Goal: Transaction & Acquisition: Purchase product/service

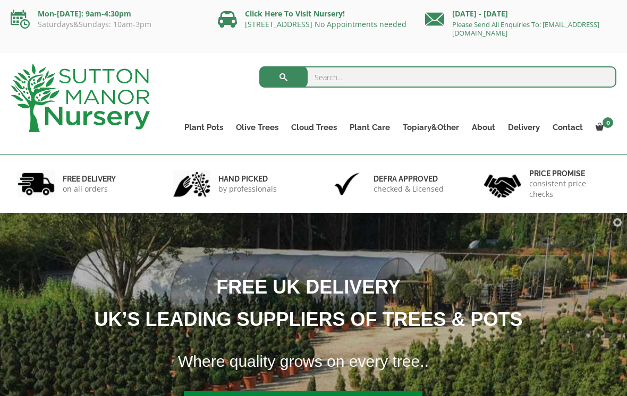
click at [317, 78] on input "search" at bounding box center [437, 76] width 357 height 21
type input "N"
type input "Mature plants"
click at [283, 77] on button "submit" at bounding box center [283, 76] width 48 height 21
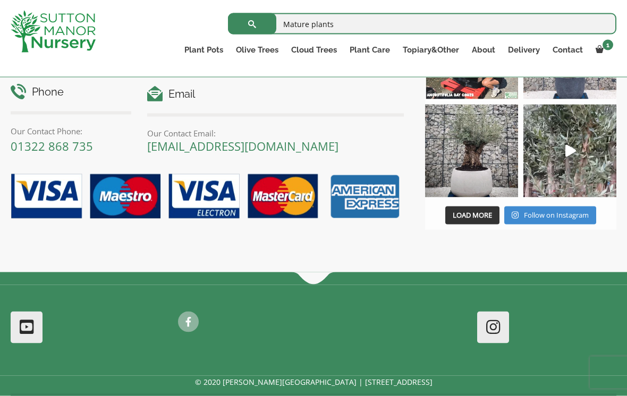
scroll to position [4443, 0]
click at [475, 219] on span "Load More" at bounding box center [471, 215] width 39 height 10
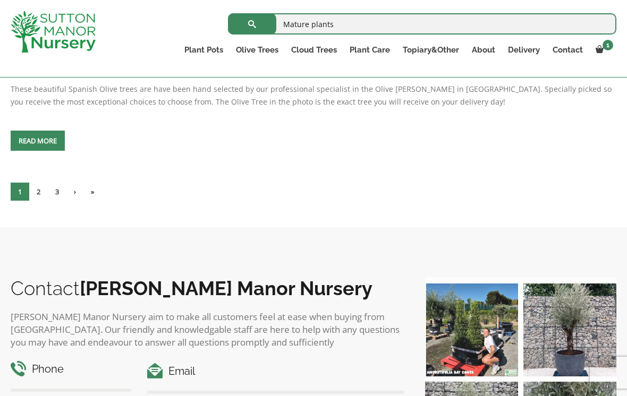
scroll to position [4164, 0]
click at [41, 201] on link "2" at bounding box center [38, 192] width 19 height 18
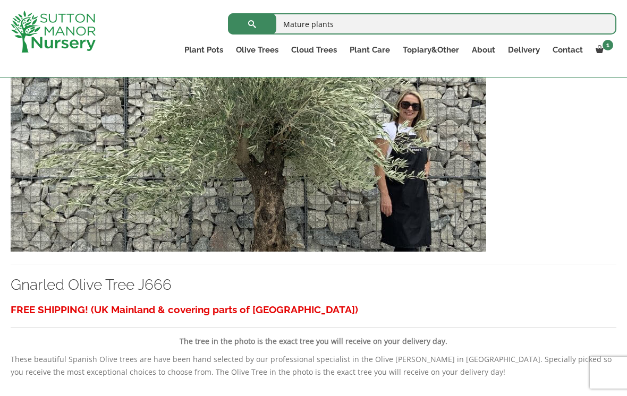
click at [337, 29] on input "Mature plants" at bounding box center [422, 23] width 388 height 21
type input "Mature plants cone"
click at [252, 23] on button "submit" at bounding box center [252, 23] width 48 height 21
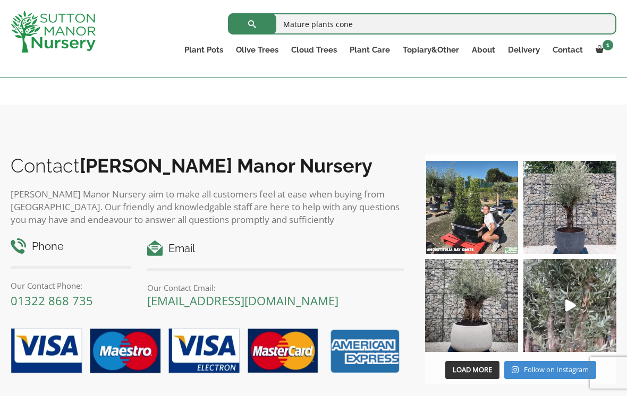
scroll to position [375, 0]
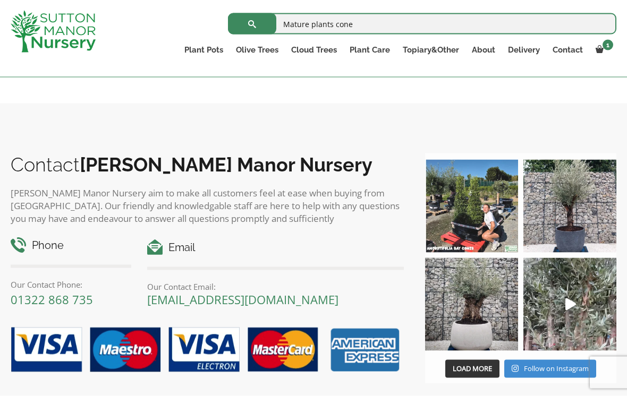
click at [362, 22] on input "Mature plants cone" at bounding box center [422, 23] width 388 height 21
type input "Mature plants cone bay"
click at [252, 23] on button "submit" at bounding box center [252, 23] width 48 height 21
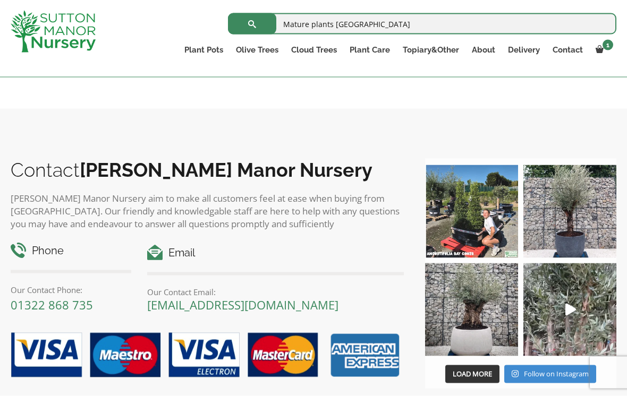
scroll to position [308, 0]
click at [0, 0] on link "Laurus Nobilis Bay Trees" at bounding box center [0, 0] width 0 height 0
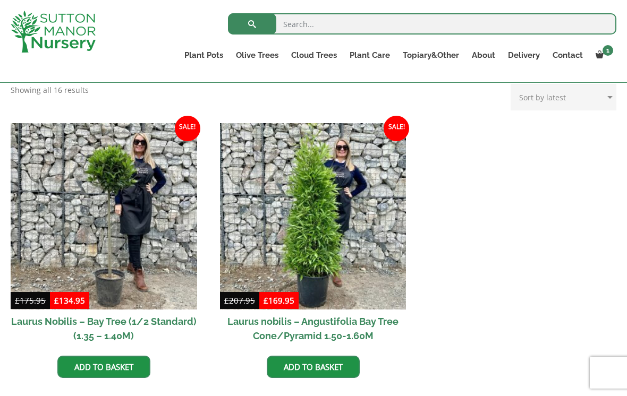
scroll to position [443, 0]
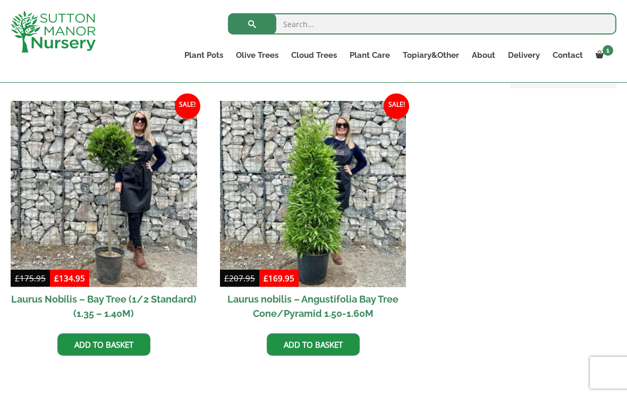
click at [318, 343] on link "Add to basket" at bounding box center [313, 344] width 93 height 22
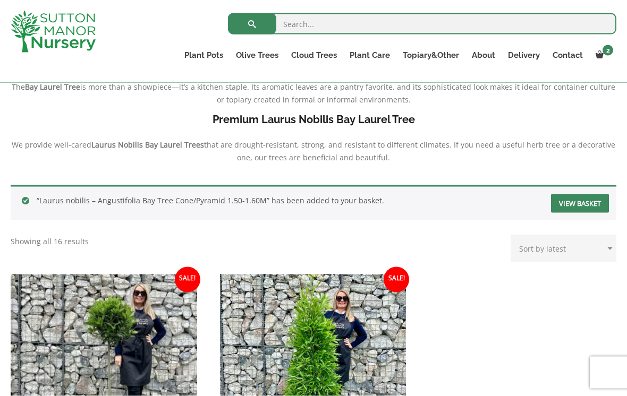
scroll to position [343, 0]
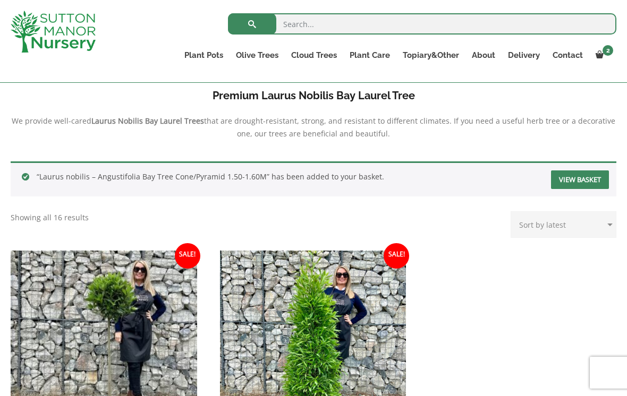
click at [611, 43] on ul "Plant Pots Resin Bonded Pots The Amalfi Pots The Milan Pots The Capri Pots The …" at bounding box center [397, 56] width 438 height 29
click at [0, 0] on link "×" at bounding box center [0, 0] width 0 height 0
click at [0, 0] on span at bounding box center [0, 0] width 0 height 0
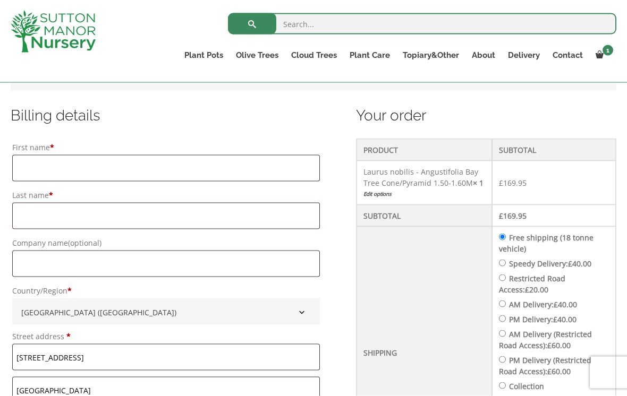
scroll to position [265, 0]
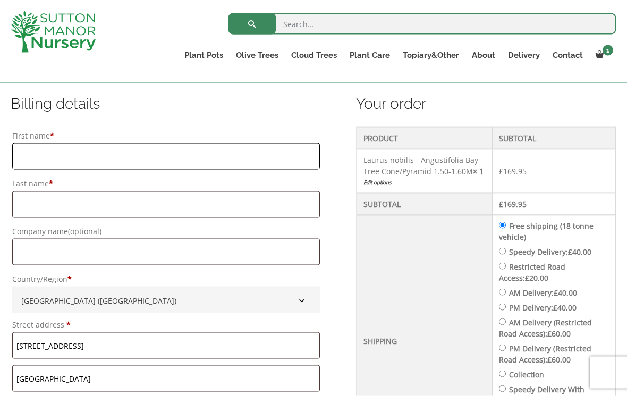
click at [29, 158] on input "First name *" at bounding box center [165, 156] width 307 height 27
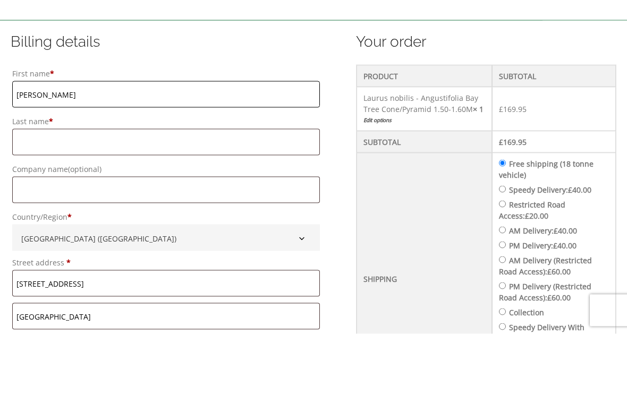
type input "[PERSON_NAME]"
click at [21, 191] on input "Last name *" at bounding box center [165, 204] width 307 height 27
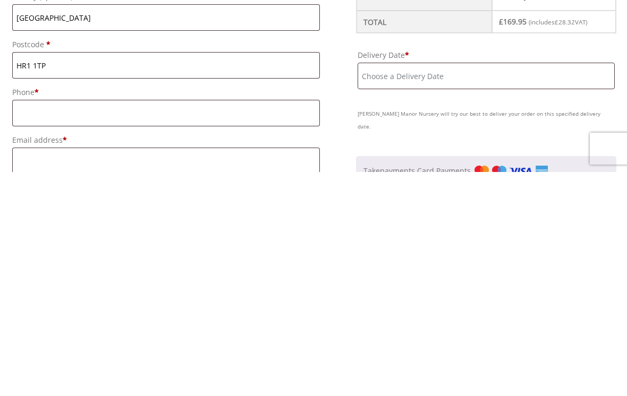
scroll to position [499, 0]
type input "[PERSON_NAME]"
click at [31, 322] on input "Phone *" at bounding box center [165, 335] width 307 height 27
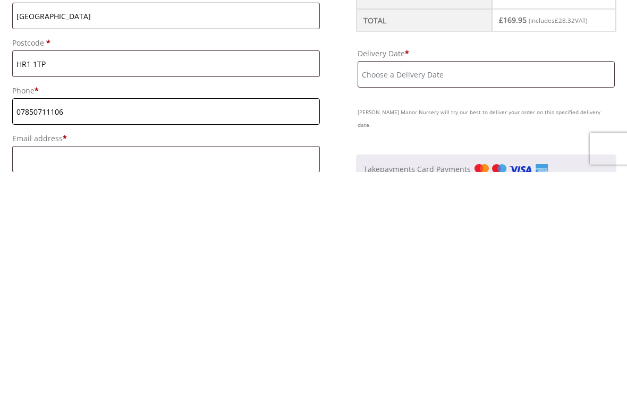
type input "07850711106"
click at [25, 370] on input "Email address *" at bounding box center [165, 383] width 307 height 27
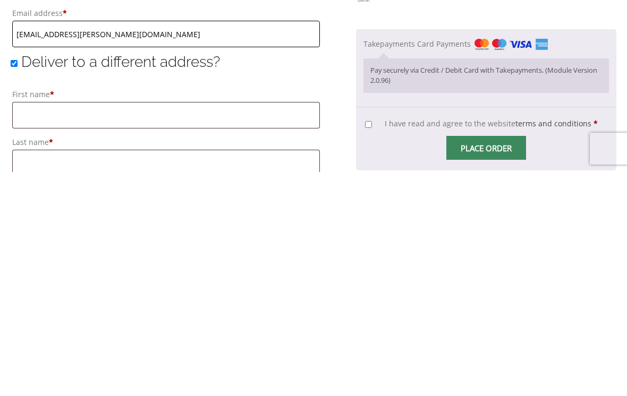
scroll to position [631, 0]
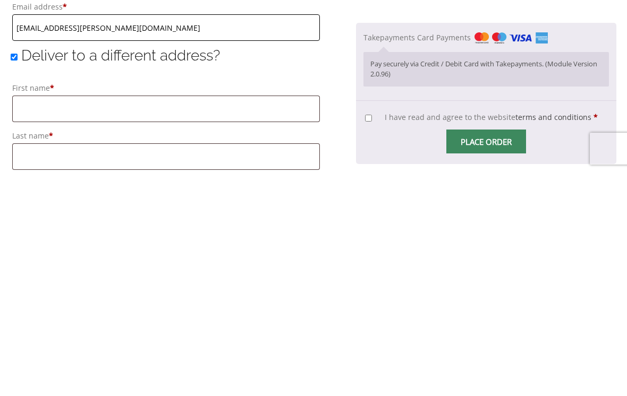
type input "[EMAIL_ADDRESS][PERSON_NAME][DOMAIN_NAME]"
click at [27, 320] on input "First name *" at bounding box center [165, 333] width 307 height 27
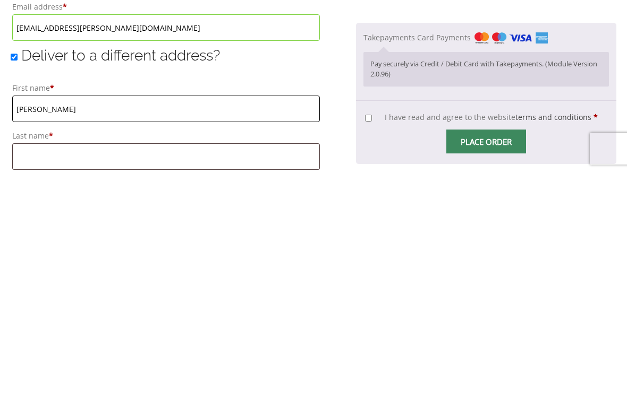
type input "Jill"
click at [29, 367] on input "Last name *" at bounding box center [165, 380] width 307 height 27
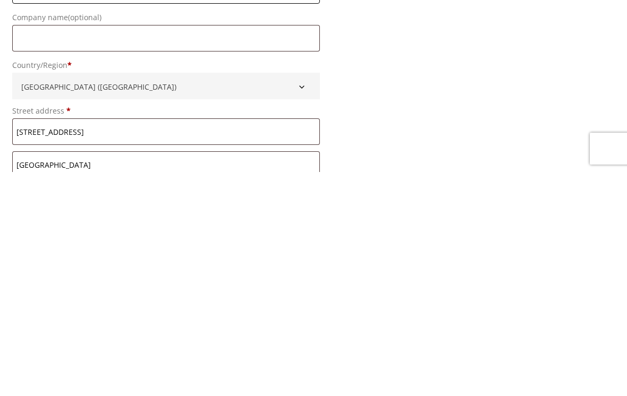
scroll to position [800, 0]
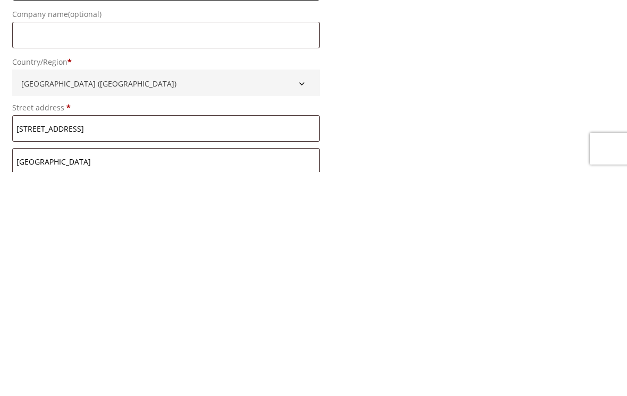
type input "Probert"
click at [19, 339] on input "[STREET_ADDRESS]" at bounding box center [165, 352] width 307 height 27
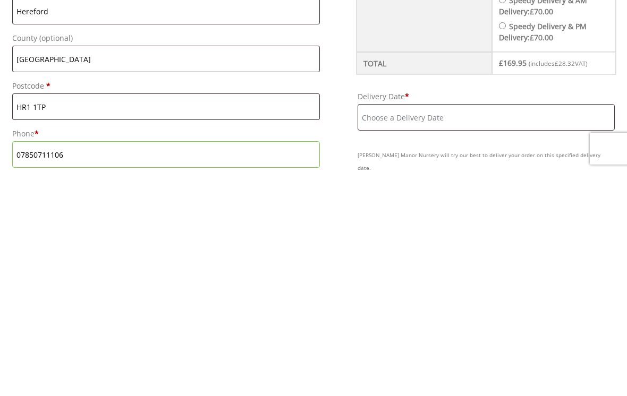
scroll to position [457, 0]
type input "[STREET_ADDRESS]"
click at [376, 328] on input "Delivery Date *" at bounding box center [485, 341] width 257 height 27
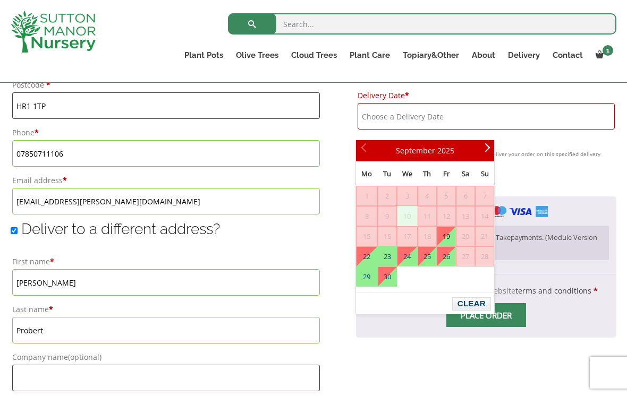
click at [449, 235] on link "19" at bounding box center [446, 236] width 18 height 19
type input "19 September, 2025"
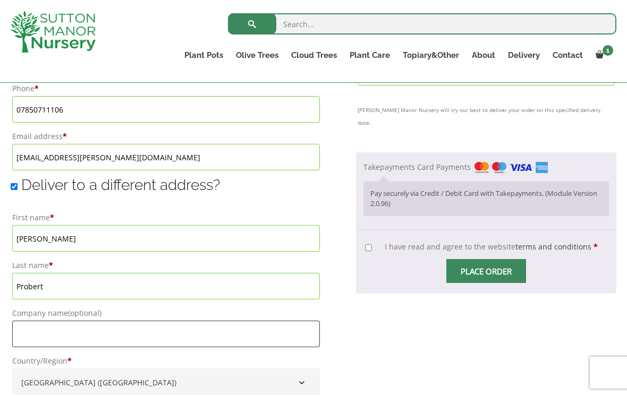
scroll to position [725, 0]
click at [372, 242] on label "I have read and agree to the website terms and conditions *" at bounding box center [481, 247] width 233 height 10
click at [372, 245] on input "I have read and agree to the website terms and conditions *" at bounding box center [368, 248] width 7 height 7
click at [486, 271] on span "Checkout" at bounding box center [486, 271] width 0 height 0
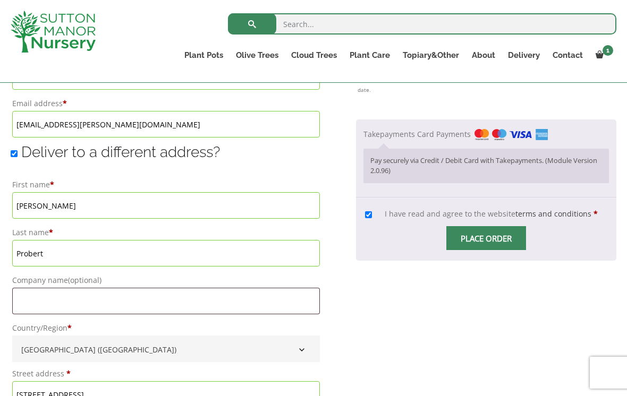
scroll to position [758, 0]
click at [455, 163] on p "Pay securely via Credit / Debit Card with Takepayments. (Module Version 2.0.96)" at bounding box center [486, 166] width 232 height 21
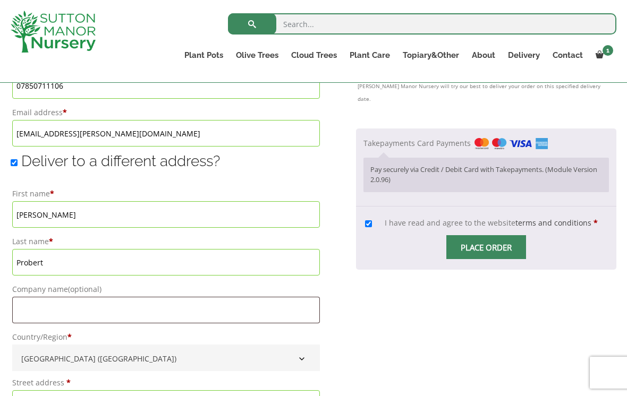
scroll to position [747, 0]
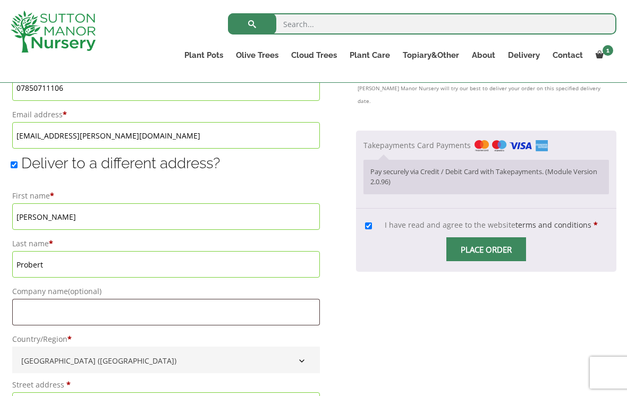
click at [486, 250] on span "Checkout" at bounding box center [486, 250] width 0 height 0
click at [367, 222] on input "I have read and agree to the website terms and conditions *" at bounding box center [368, 225] width 7 height 7
click at [369, 223] on input "I have read and agree to the website terms and conditions *" at bounding box center [368, 225] width 7 height 7
checkbox input "true"
click at [486, 250] on span "Checkout" at bounding box center [486, 250] width 0 height 0
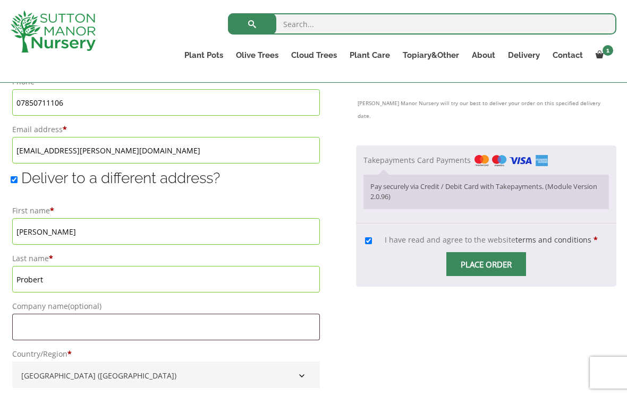
scroll to position [729, 0]
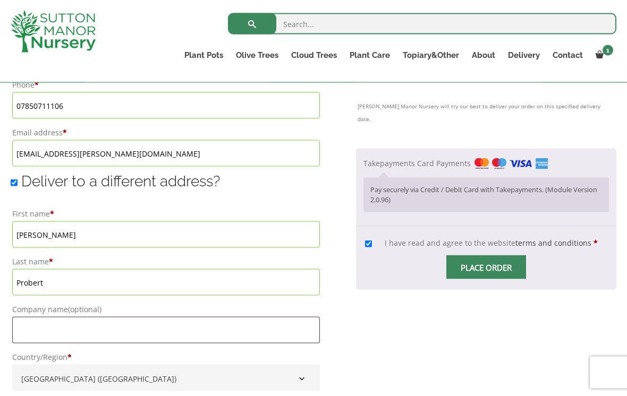
click at [586, 185] on p "Pay securely via Credit / Debit Card with Takepayments. (Module Version 2.0.96)" at bounding box center [486, 195] width 232 height 21
click at [585, 185] on p "Pay securely via Credit / Debit Card with Takepayments. (Module Version 2.0.96)" at bounding box center [486, 195] width 232 height 21
click at [435, 314] on div "Your order Product Subtotal Laurus nobilis - Angustifolia Bay Tree Cone/Pyramid…" at bounding box center [486, 148] width 260 height 1038
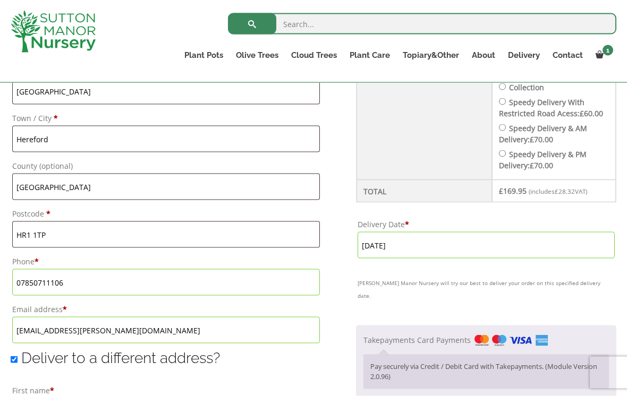
scroll to position [553, 0]
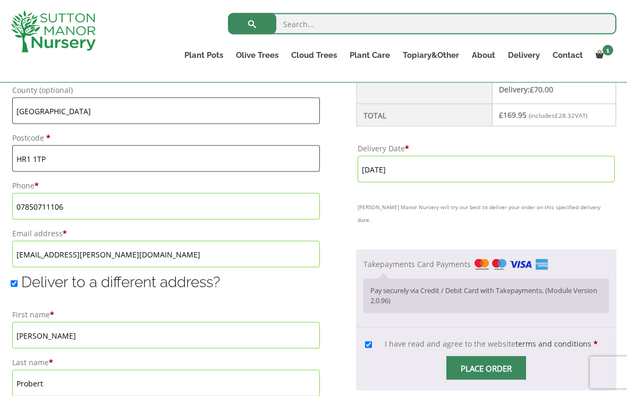
click at [441, 177] on input "19 September, 2025" at bounding box center [485, 169] width 257 height 27
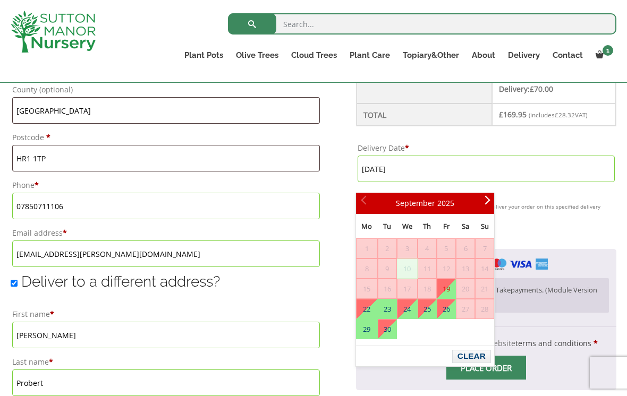
click at [388, 306] on link "23" at bounding box center [387, 308] width 18 height 19
type input "[DATE]"
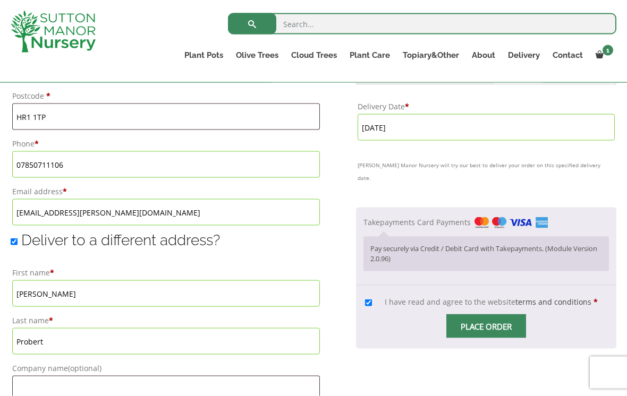
scroll to position [685, 0]
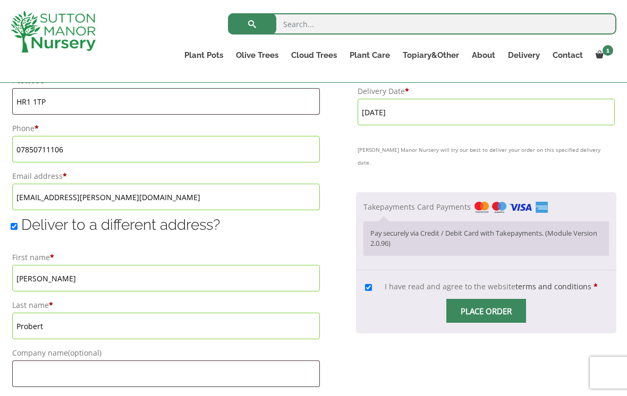
click at [486, 311] on span "Checkout" at bounding box center [486, 311] width 0 height 0
click at [485, 320] on input "Place order" at bounding box center [486, 311] width 80 height 24
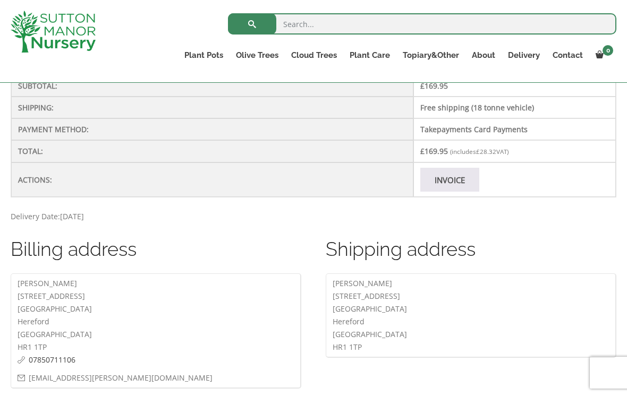
scroll to position [409, 0]
